Goal: Register for event/course

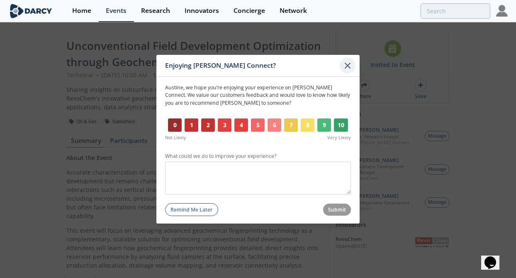
click at [348, 68] on icon at bounding box center [348, 65] width 10 height 10
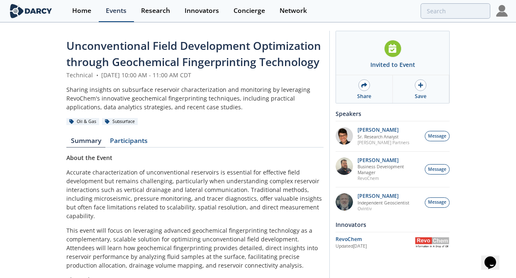
click at [117, 10] on div "Events" at bounding box center [116, 10] width 21 height 7
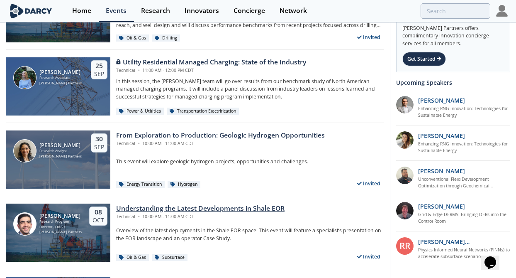
scroll to position [1079, 0]
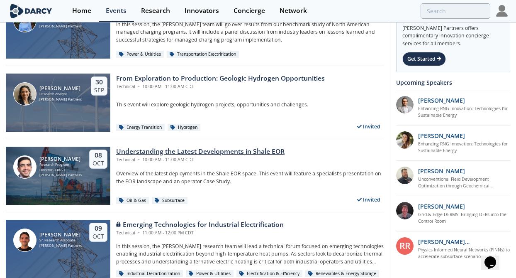
click at [226, 151] on div "Understanding the Latest Developments in Shale EOR" at bounding box center [200, 151] width 168 height 10
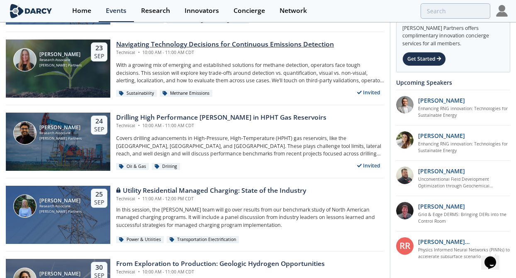
scroll to position [907, 0]
